Goal: Task Accomplishment & Management: Manage account settings

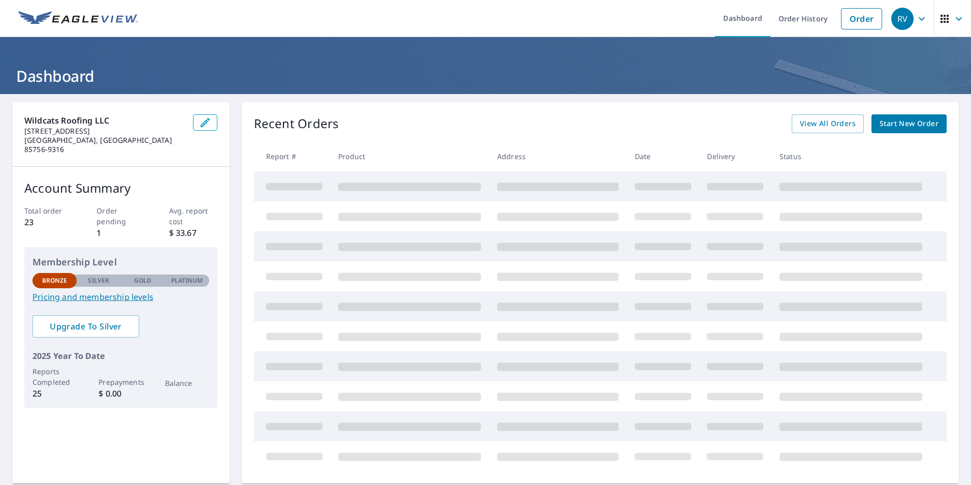
click at [916, 18] on icon "button" at bounding box center [922, 19] width 12 height 12
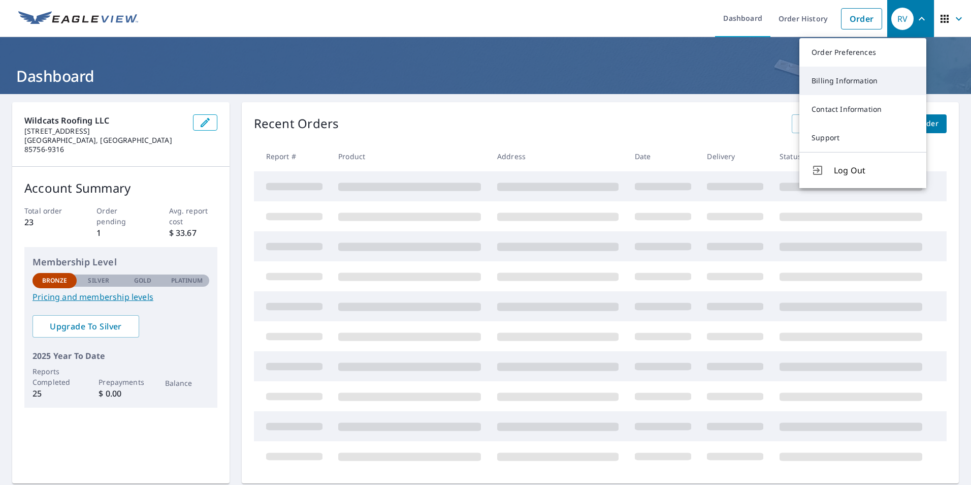
click at [857, 83] on link "Billing Information" at bounding box center [863, 81] width 127 height 28
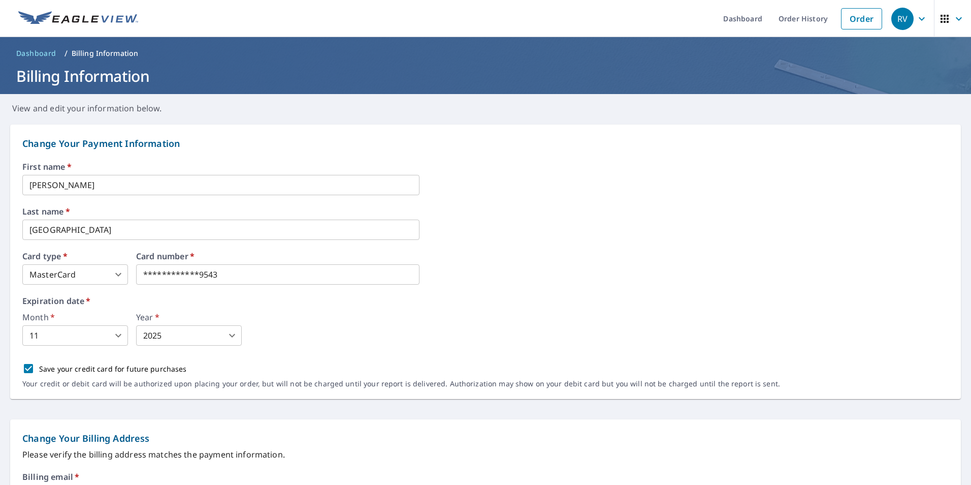
scroll to position [51, 0]
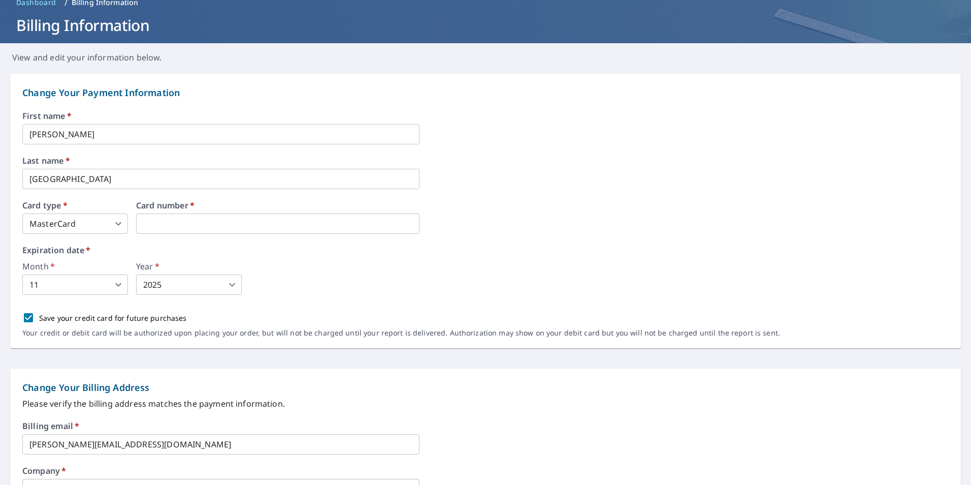
click at [78, 283] on body "RV RV Dashboard Order History Order RV Dashboard / Billing Information Billing …" at bounding box center [485, 242] width 971 height 485
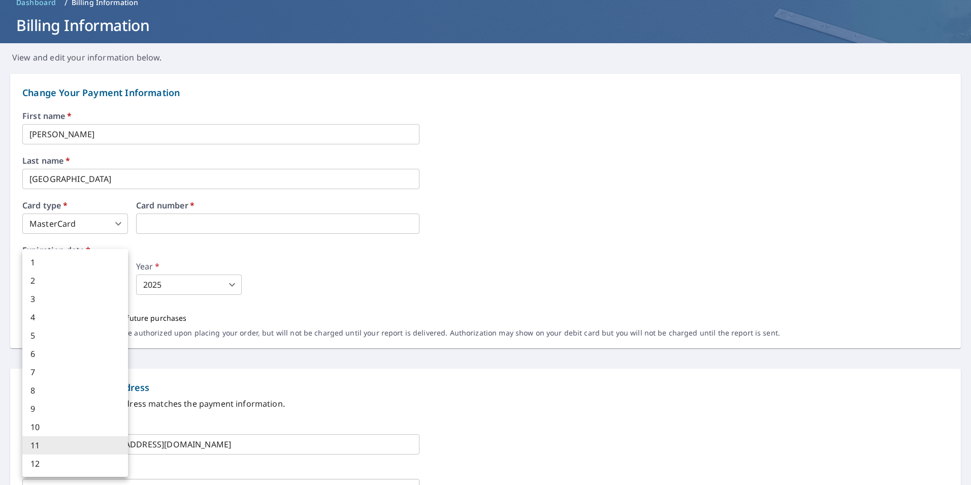
click at [72, 408] on li "9" at bounding box center [75, 408] width 106 height 18
type input "9"
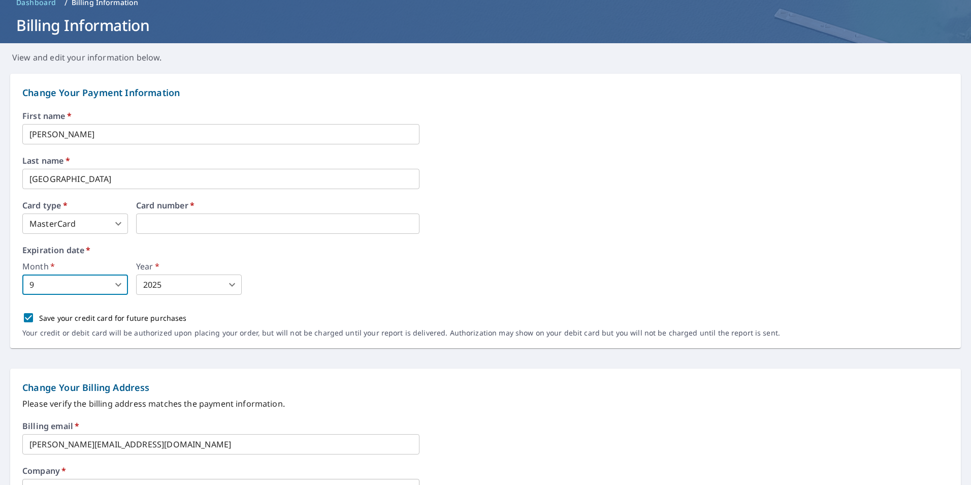
click at [225, 277] on body "RV RV Dashboard Order History Order RV Dashboard / Billing Information Billing …" at bounding box center [485, 242] width 971 height 485
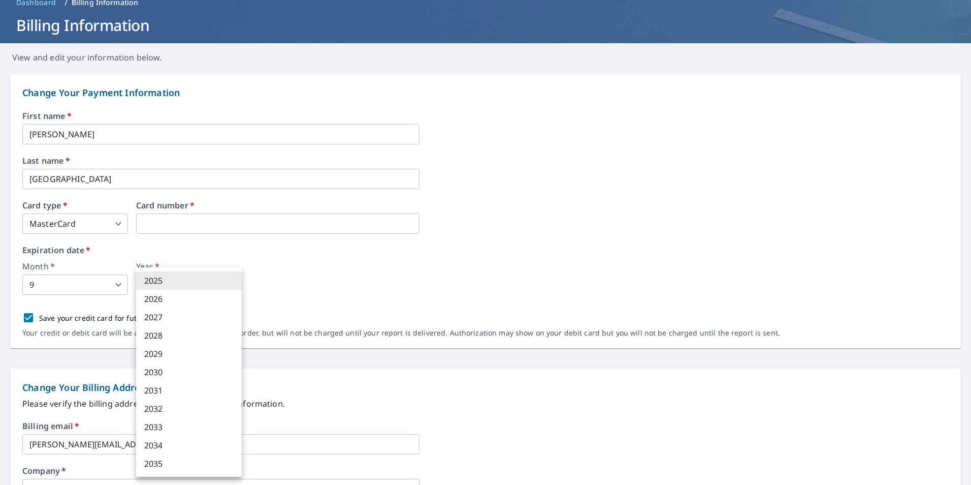
click at [202, 341] on li "2028" at bounding box center [189, 335] width 106 height 18
type input "2028"
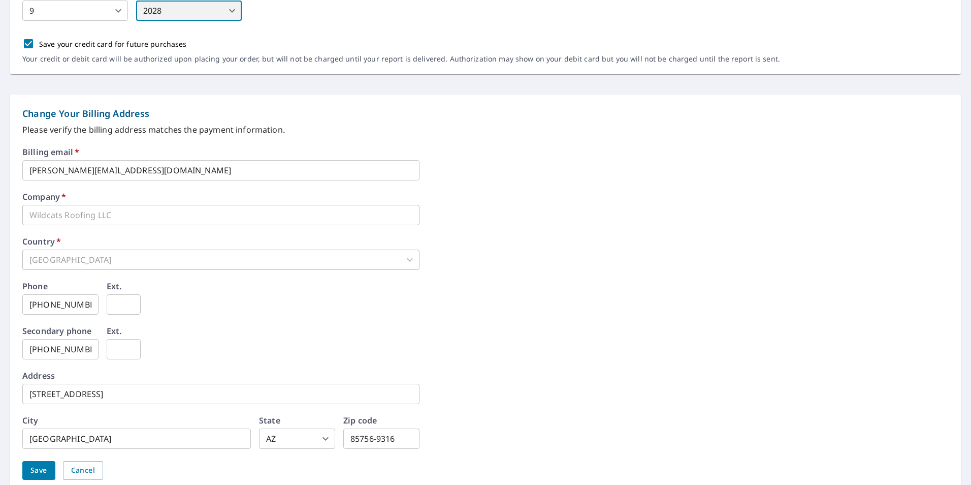
scroll to position [368, 0]
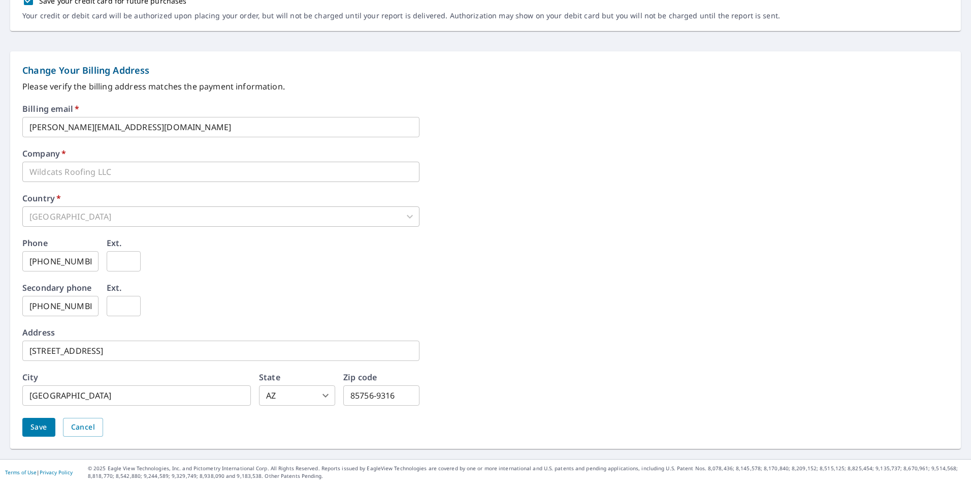
click at [39, 426] on span "Save" at bounding box center [38, 427] width 17 height 13
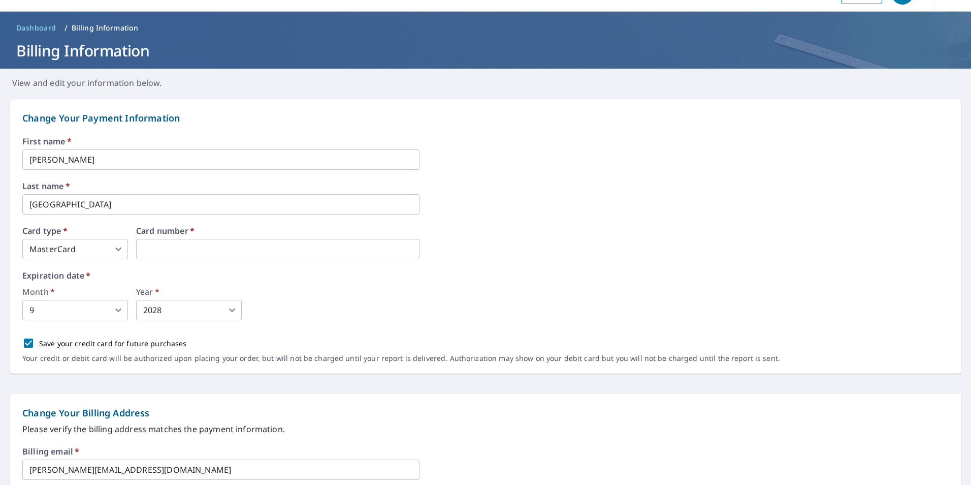
scroll to position [0, 0]
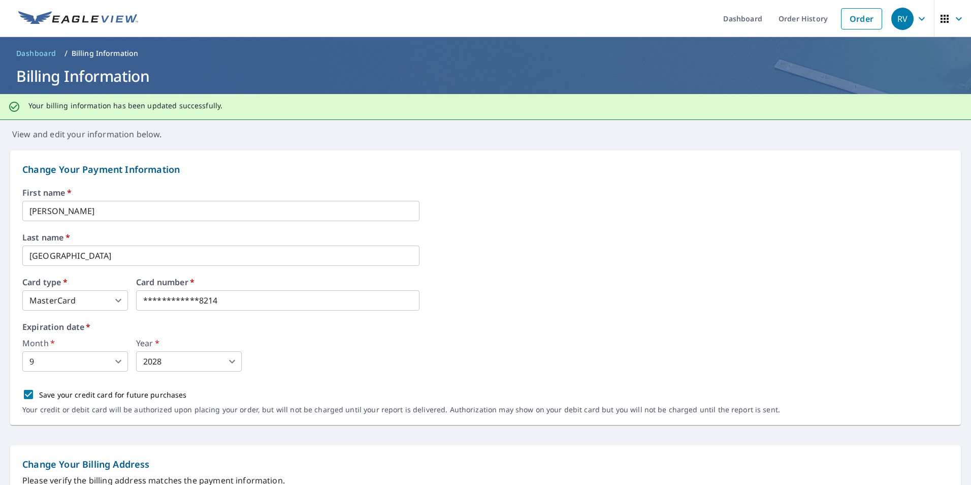
click at [916, 19] on icon "button" at bounding box center [922, 19] width 12 height 12
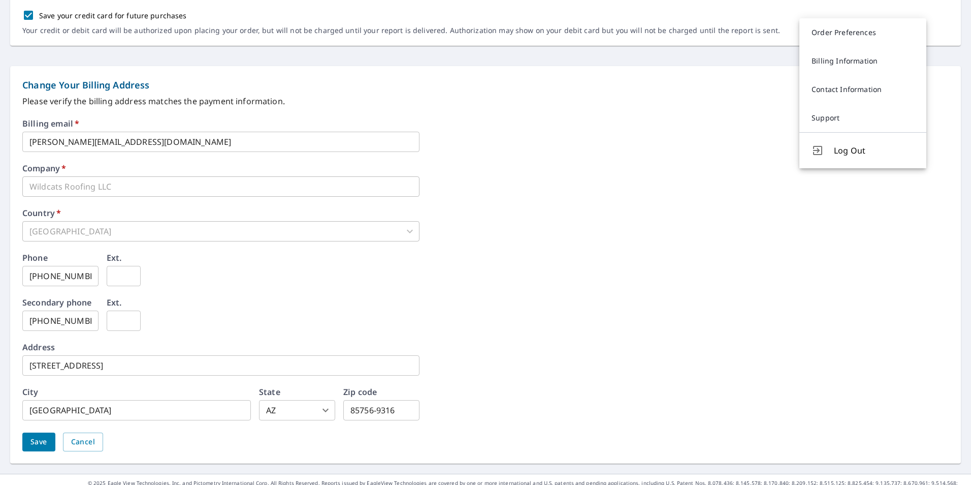
scroll to position [394, 0]
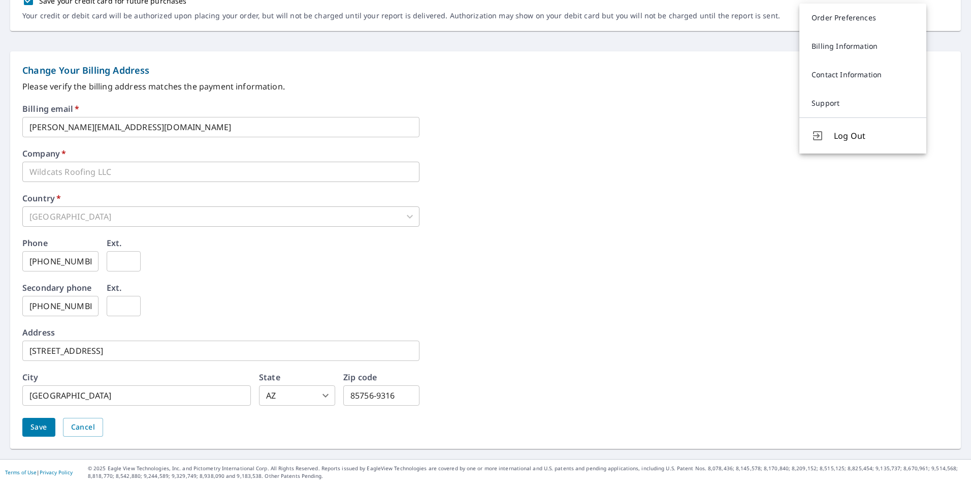
click at [42, 426] on span "Save" at bounding box center [38, 427] width 17 height 13
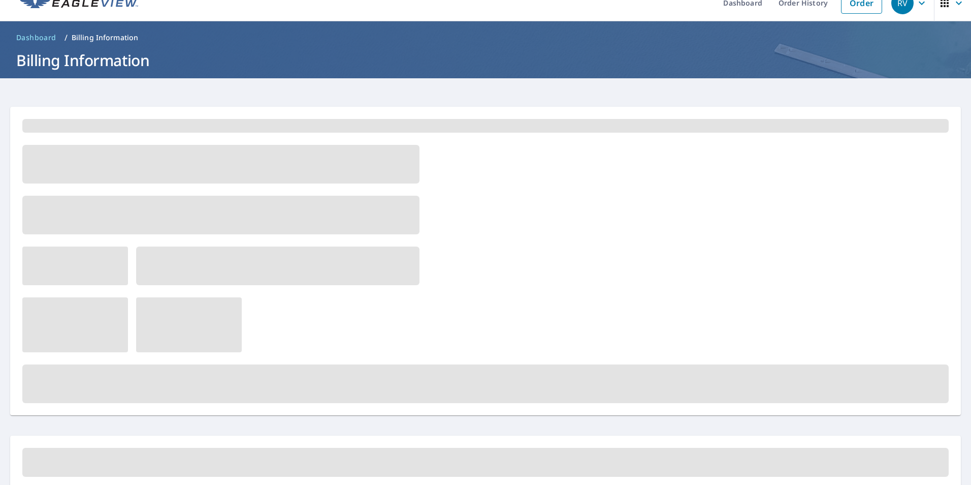
scroll to position [0, 0]
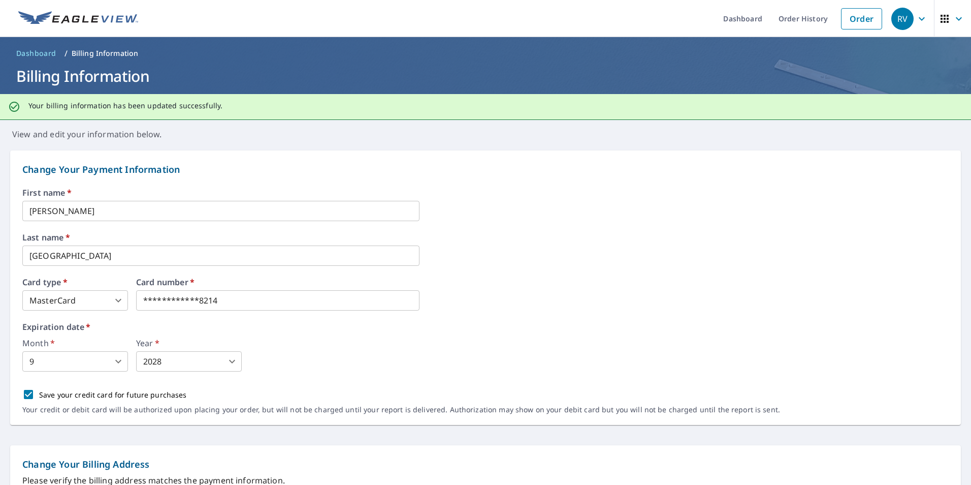
click at [916, 16] on icon "button" at bounding box center [922, 19] width 12 height 12
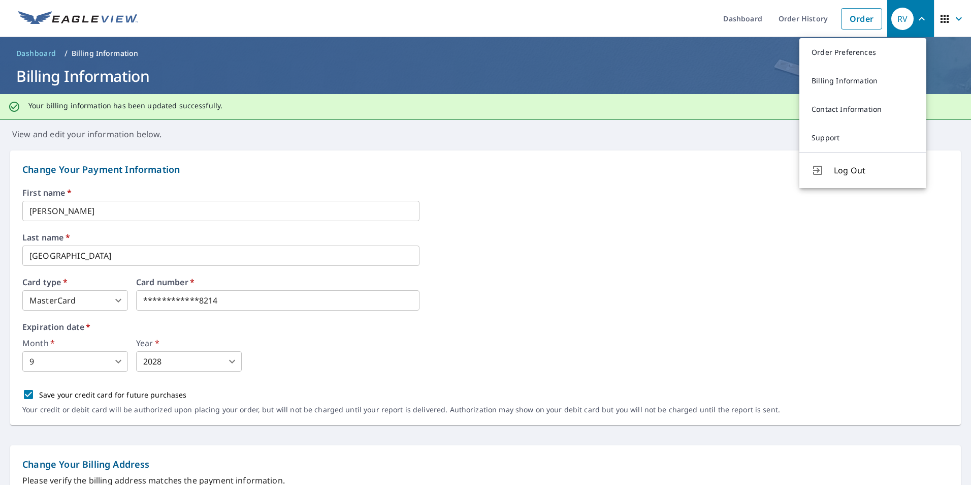
click at [846, 166] on span "Log Out" at bounding box center [874, 170] width 80 height 12
